Goal: Navigation & Orientation: Find specific page/section

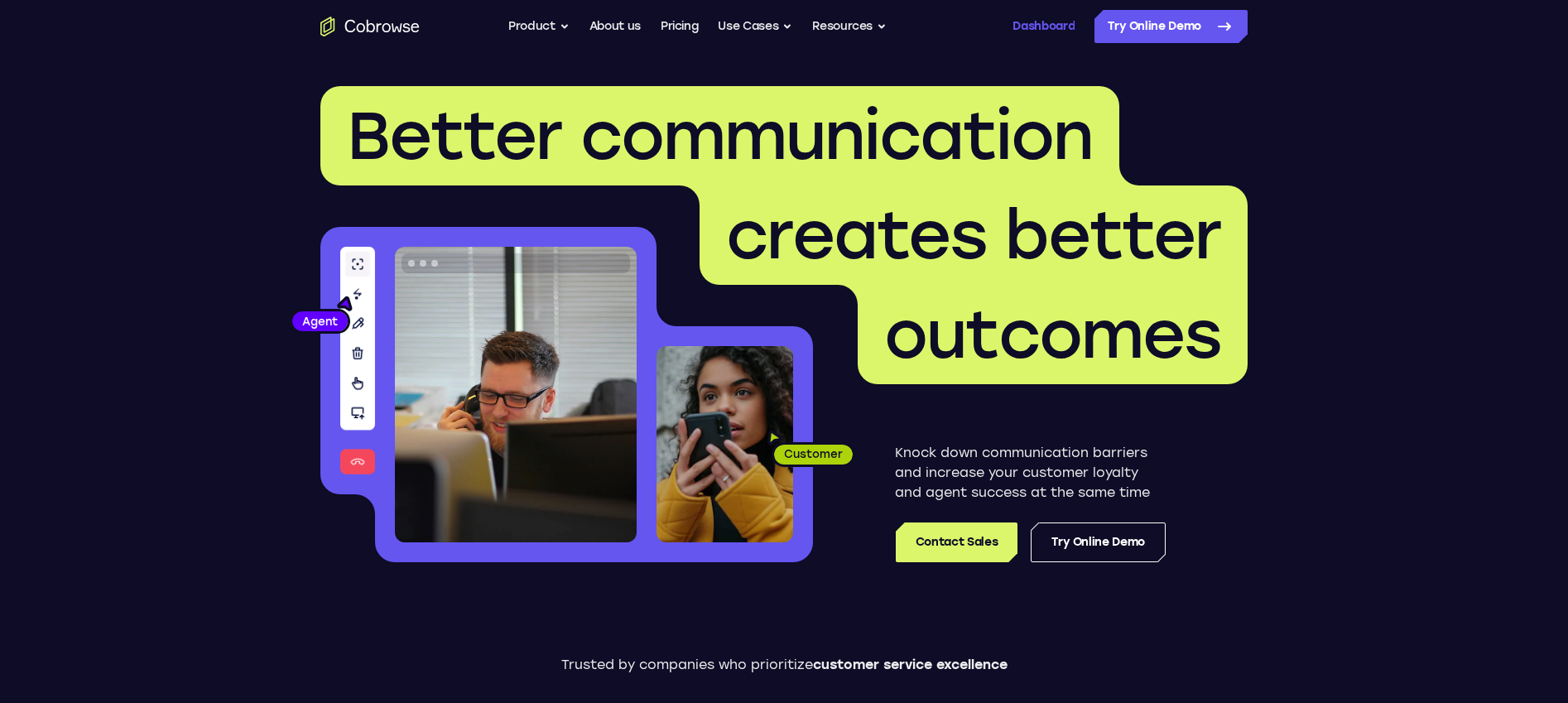
click at [1022, 28] on link "Dashboard" at bounding box center [1043, 26] width 62 height 33
click at [1044, 27] on link "Dashboard" at bounding box center [1043, 26] width 62 height 33
click at [1055, 28] on link "Dashboard" at bounding box center [1043, 26] width 62 height 33
